Goal: Transaction & Acquisition: Book appointment/travel/reservation

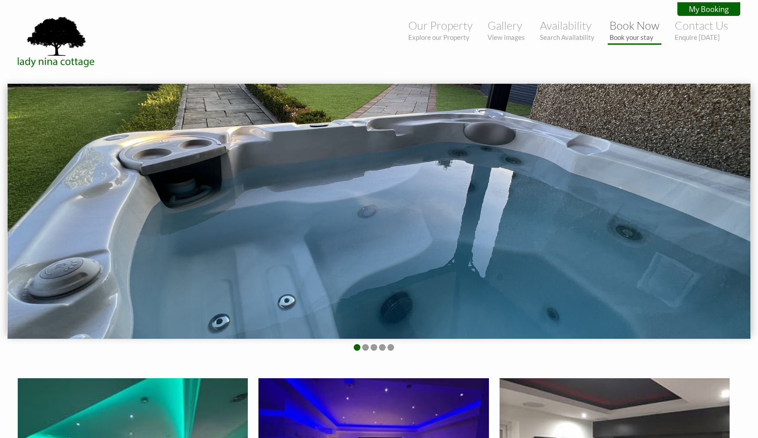
click at [633, 27] on link "Book Now Book your stay" at bounding box center [634, 30] width 50 height 23
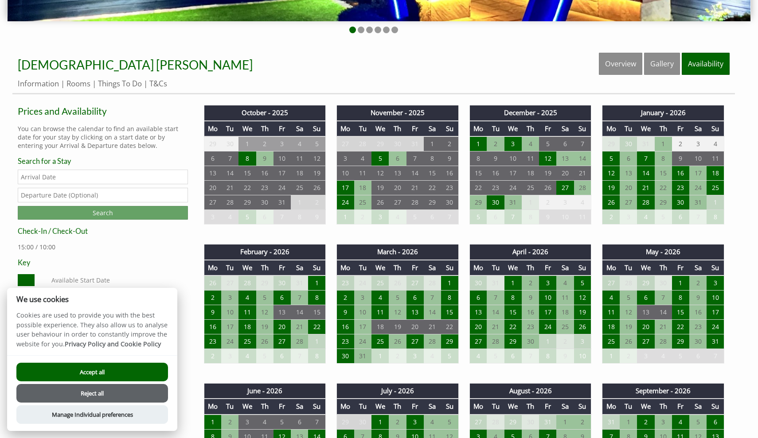
scroll to position [294, 0]
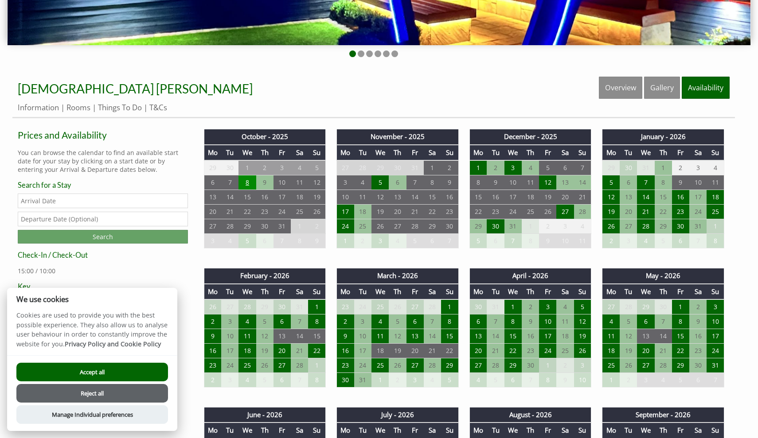
click at [246, 185] on td "8" at bounding box center [246, 182] width 17 height 15
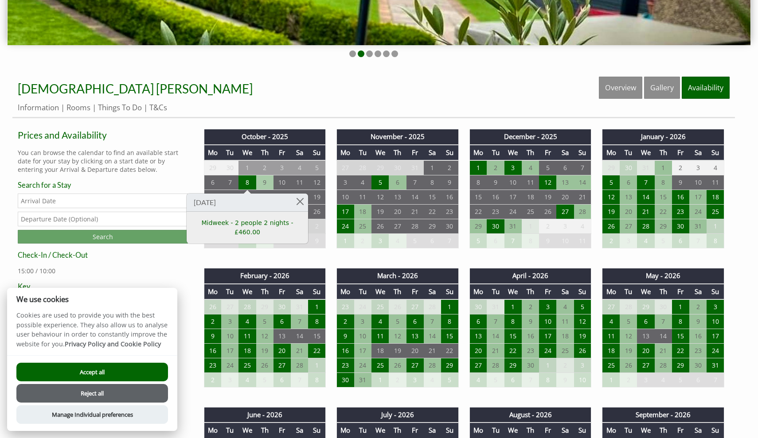
click at [264, 183] on td "9" at bounding box center [264, 182] width 17 height 15
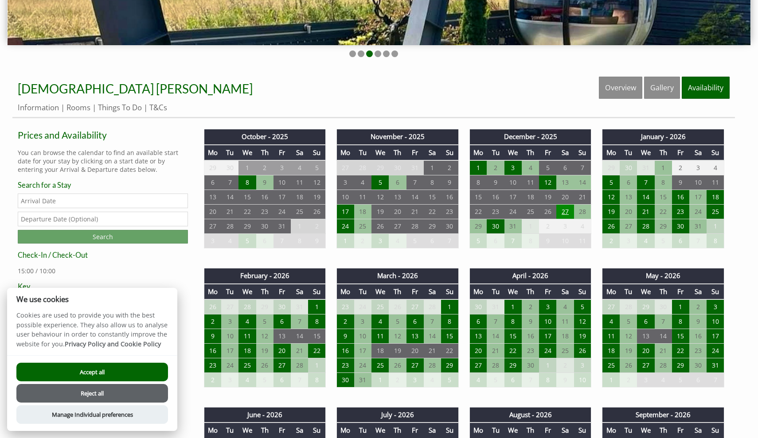
click at [565, 213] on td "27" at bounding box center [564, 212] width 17 height 15
click at [582, 213] on td "28" at bounding box center [582, 212] width 17 height 15
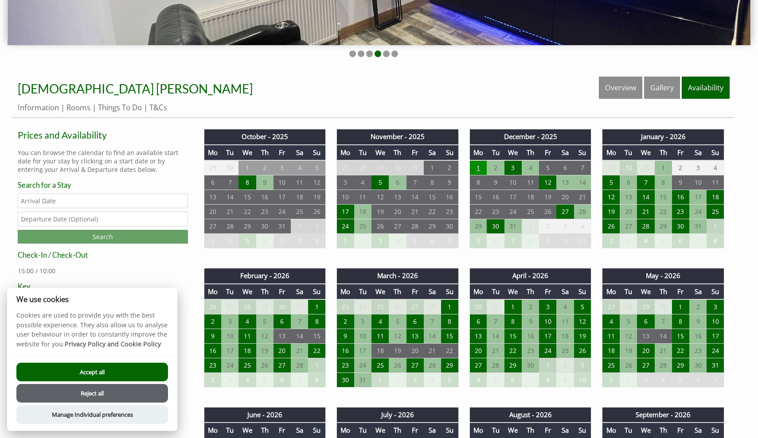
click at [480, 166] on td "1" at bounding box center [477, 167] width 17 height 15
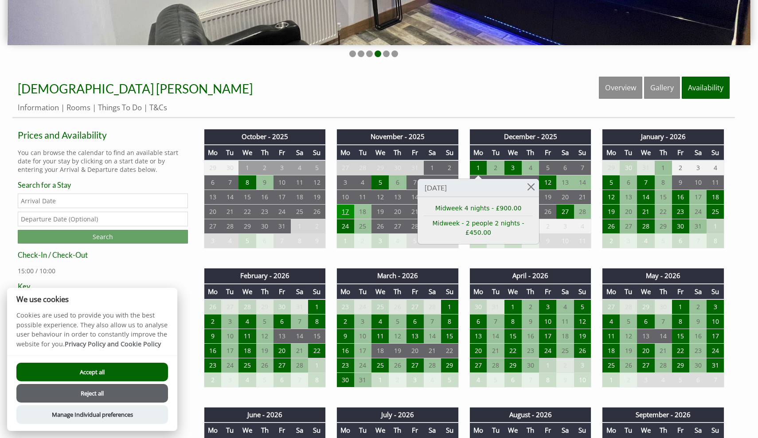
click at [347, 209] on td "17" at bounding box center [345, 212] width 17 height 15
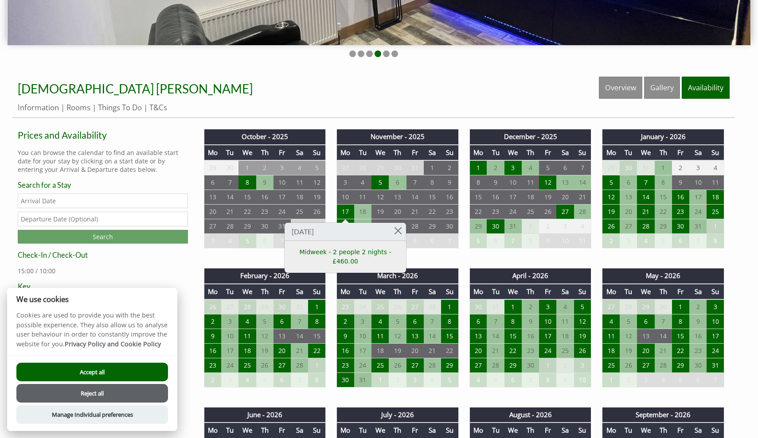
click at [351, 168] on td "27" at bounding box center [345, 167] width 17 height 15
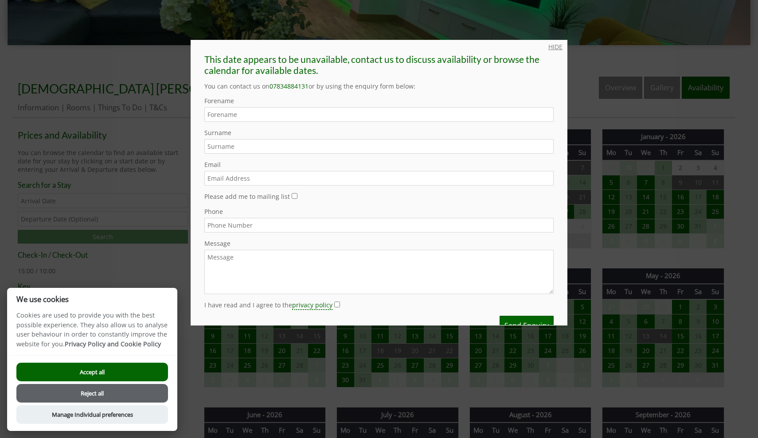
click at [556, 49] on link "HIDE" at bounding box center [555, 47] width 14 height 8
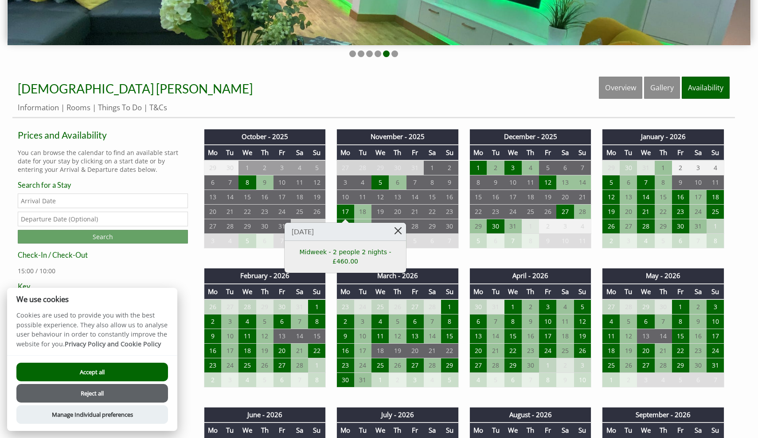
click at [400, 232] on link at bounding box center [398, 231] width 16 height 16
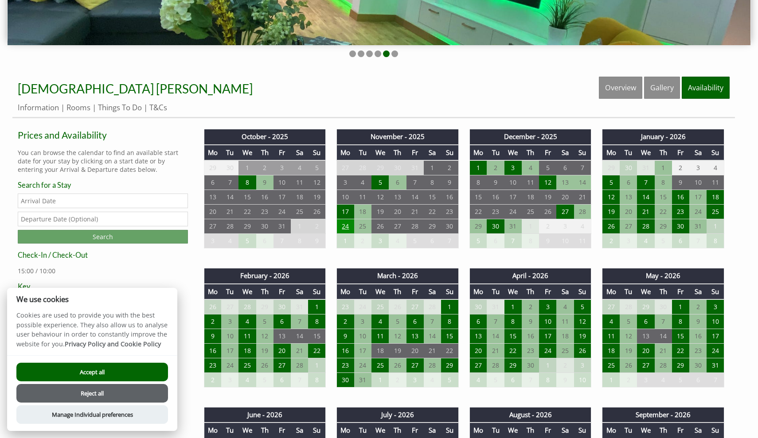
click at [347, 226] on td "24" at bounding box center [345, 226] width 17 height 15
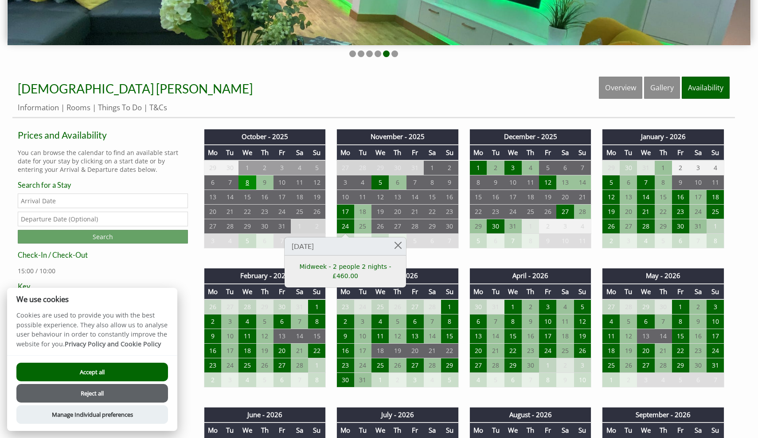
click at [250, 178] on td "8" at bounding box center [246, 182] width 17 height 15
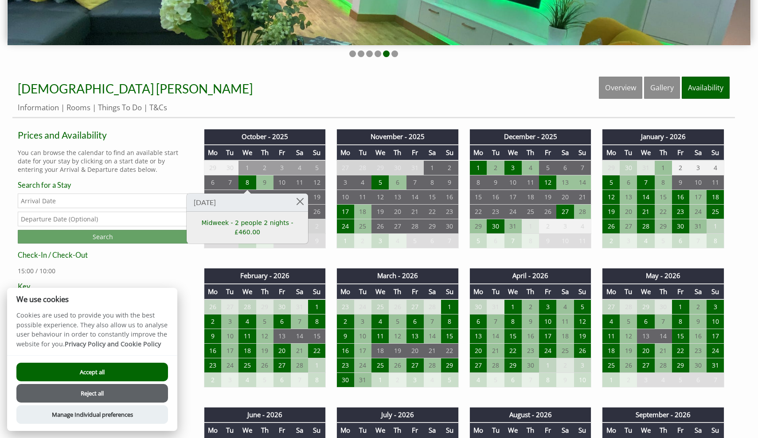
click at [374, 103] on ul "Information Rooms Things To Do T&Cs" at bounding box center [374, 107] width 712 height 10
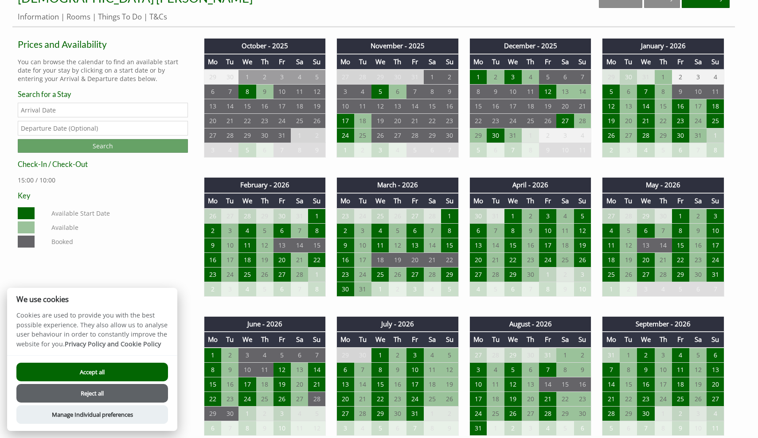
scroll to position [379, 0]
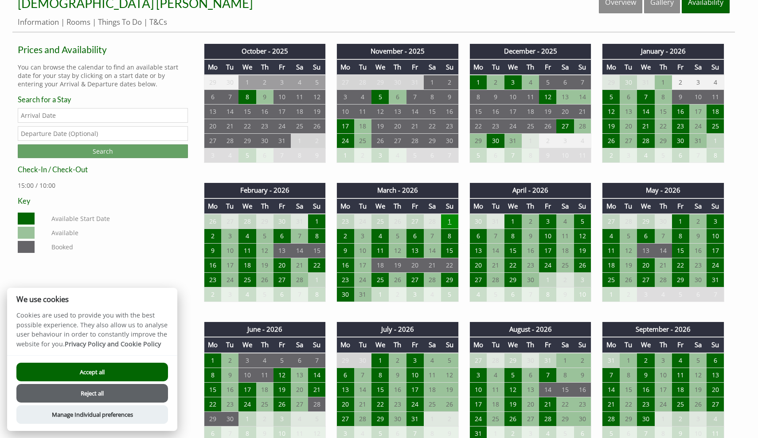
click at [451, 225] on td "1" at bounding box center [449, 221] width 17 height 15
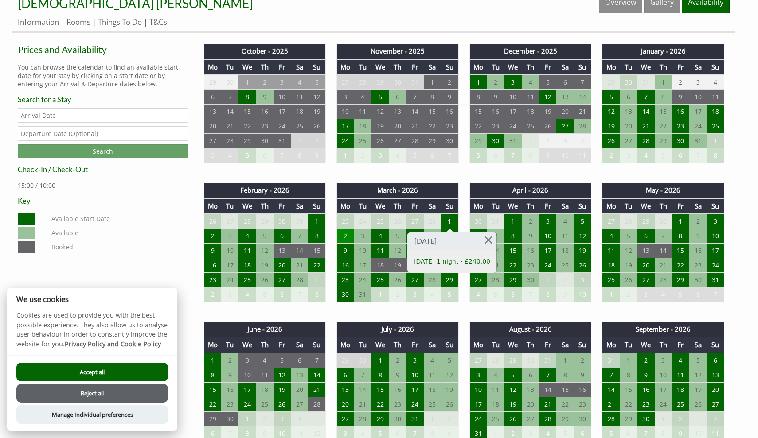
click at [346, 238] on td "2" at bounding box center [345, 236] width 17 height 15
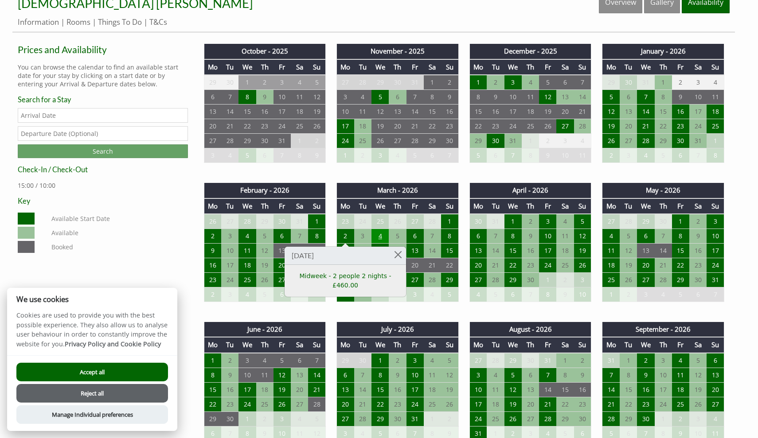
click at [380, 239] on td "4" at bounding box center [379, 236] width 17 height 15
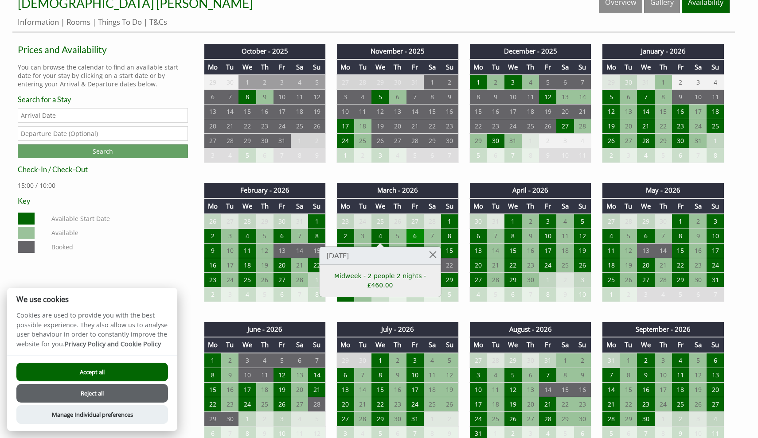
click at [412, 234] on td "6" at bounding box center [414, 236] width 17 height 15
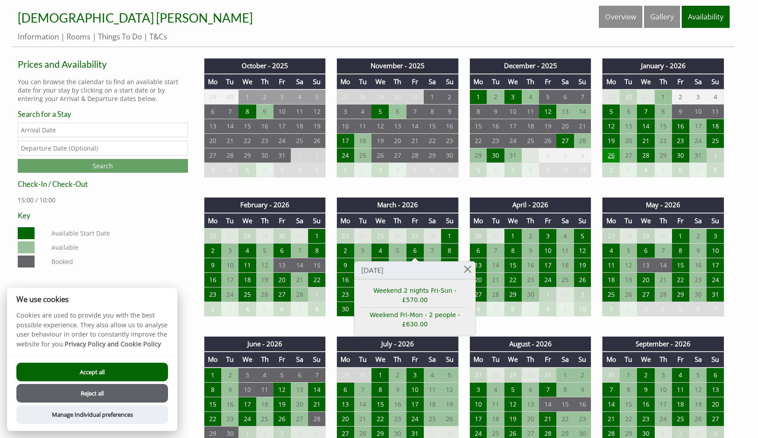
scroll to position [361, 0]
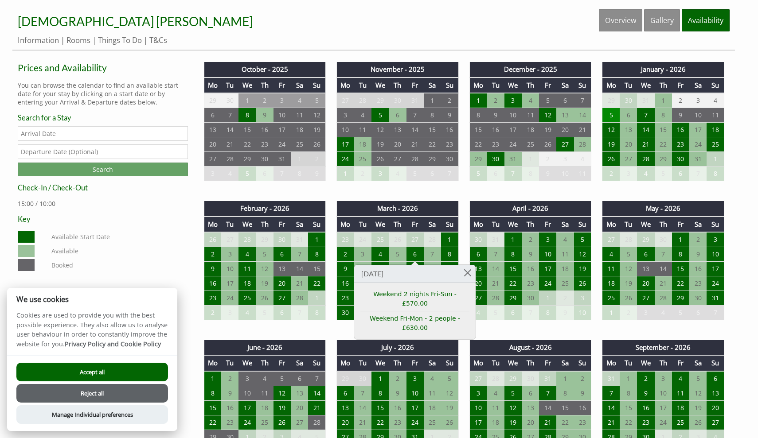
click at [610, 116] on td "5" at bounding box center [610, 115] width 17 height 15
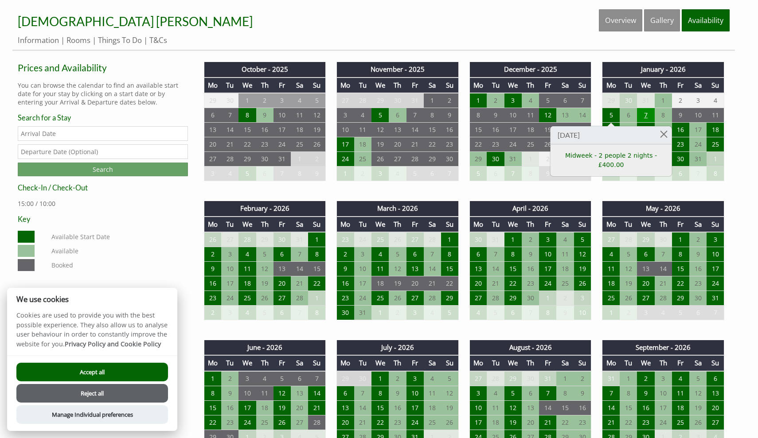
click at [647, 115] on td "7" at bounding box center [645, 115] width 17 height 15
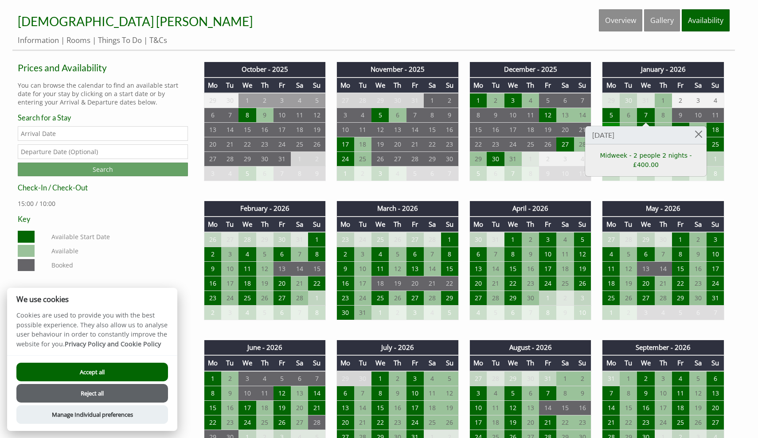
click at [612, 125] on td "12" at bounding box center [610, 130] width 17 height 15
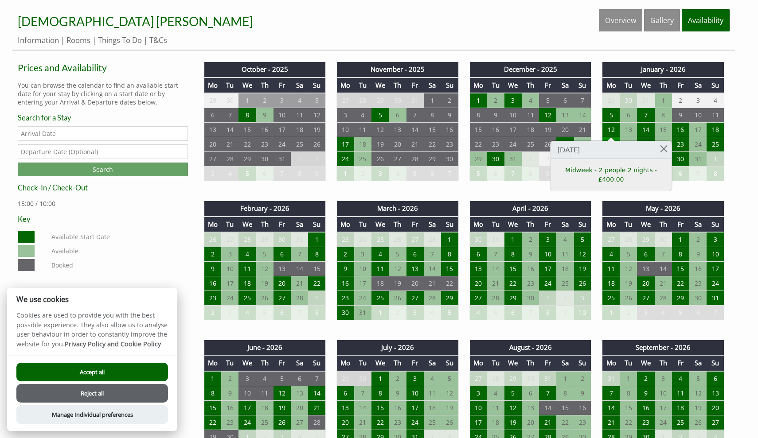
click at [617, 137] on td "19" at bounding box center [610, 144] width 17 height 15
